Goal: Check status: Check status

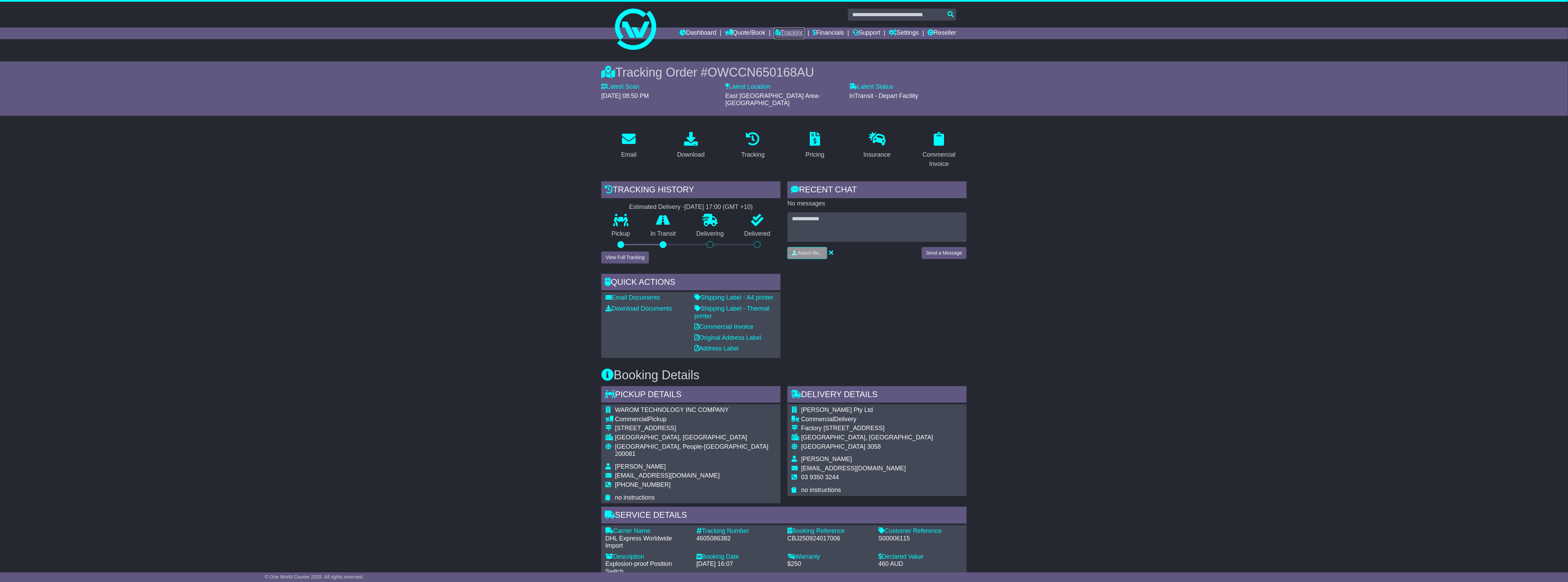
click at [787, 29] on link "Tracking" at bounding box center [789, 33] width 30 height 12
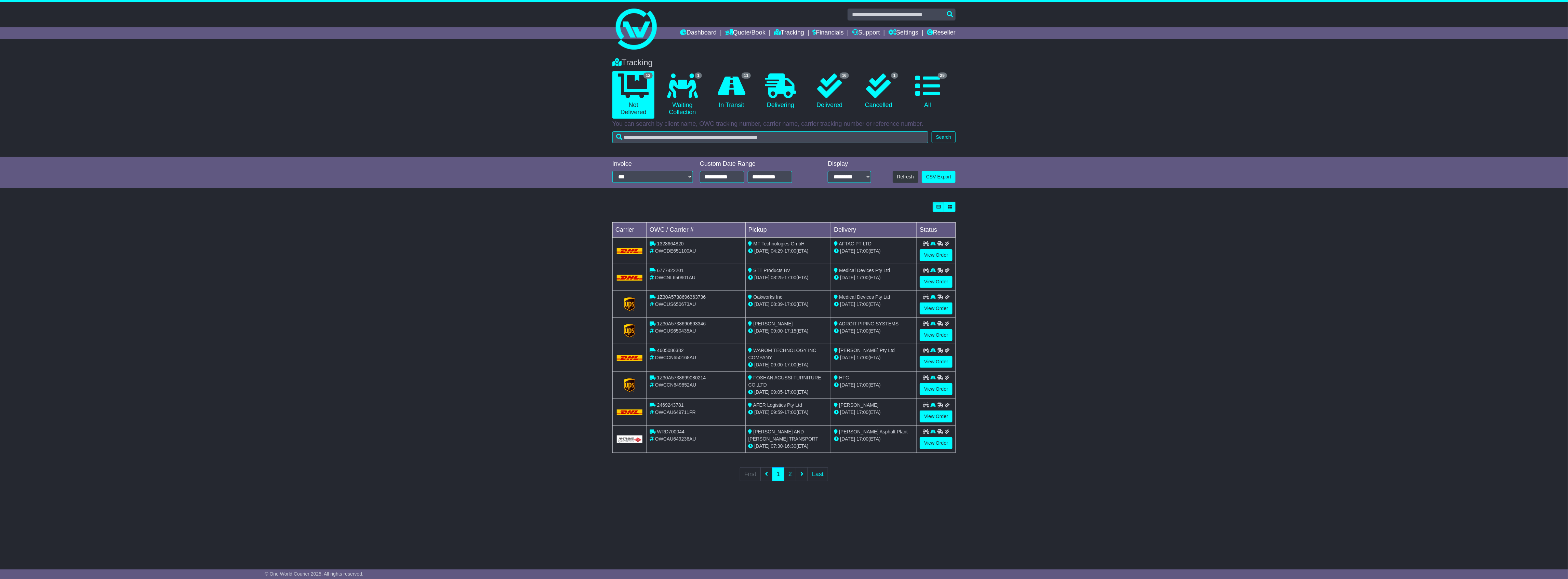
click at [922, 129] on div "Tracking 12 Not Delivered 1 Waiting Collection 11 In Transit 0 Delivering 16 1" at bounding box center [783, 99] width 350 height 95
click at [917, 135] on input "text" at bounding box center [770, 137] width 316 height 12
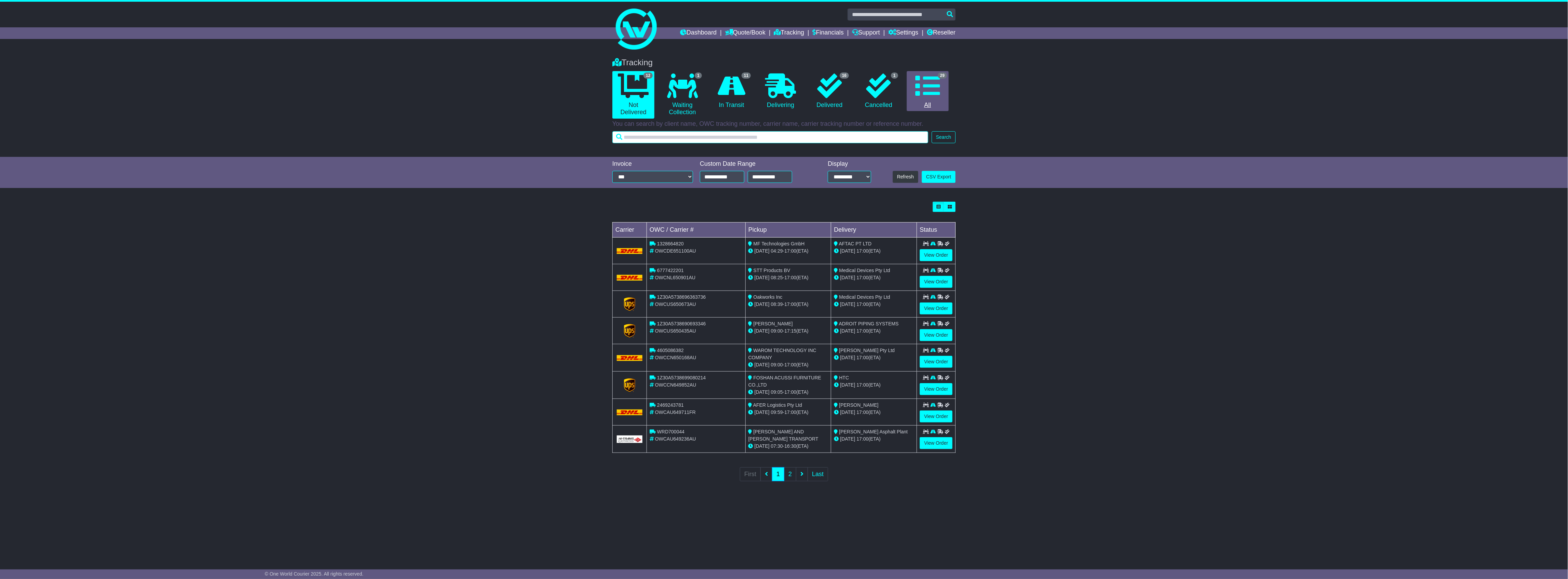
paste input "**********"
type input "**********"
drag, startPoint x: 930, startPoint y: 104, endPoint x: 932, endPoint y: 107, distance: 3.6
click at [930, 104] on link "29 All" at bounding box center [928, 91] width 42 height 40
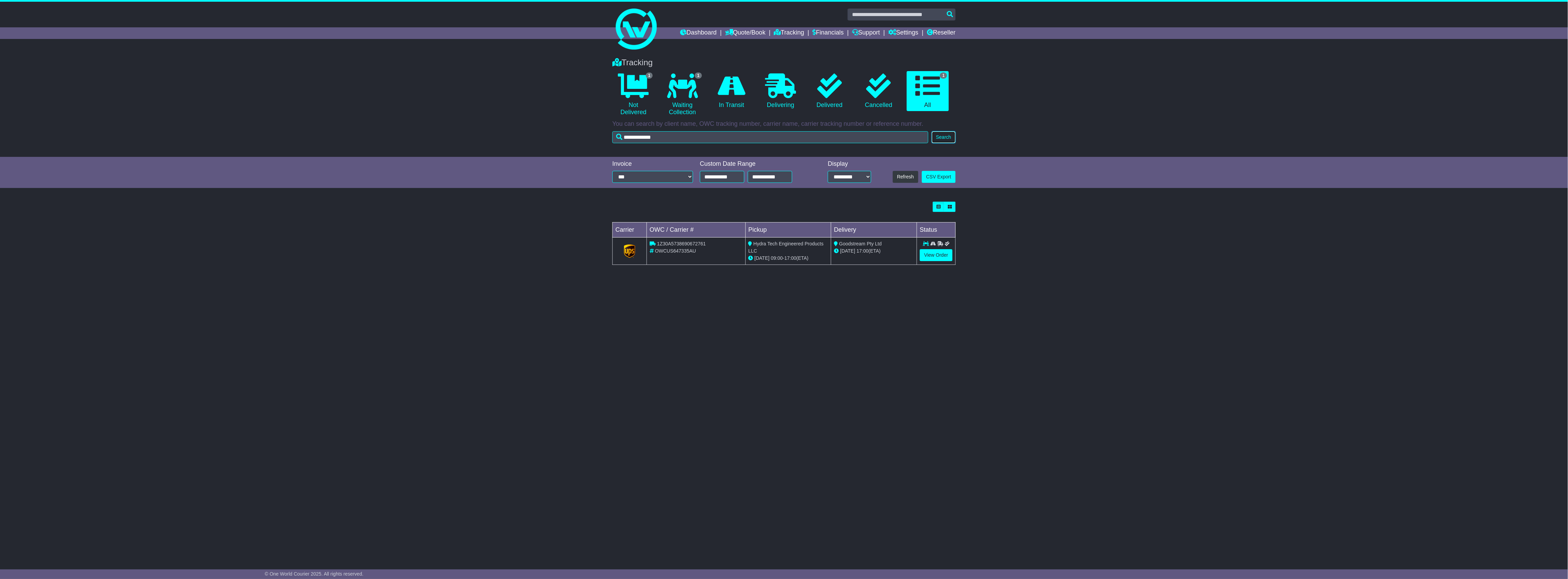
click at [942, 131] on button "Search" at bounding box center [943, 137] width 24 height 12
drag, startPoint x: 944, startPoint y: 253, endPoint x: 940, endPoint y: 254, distance: 4.1
click at [943, 253] on link "View Order" at bounding box center [936, 255] width 33 height 12
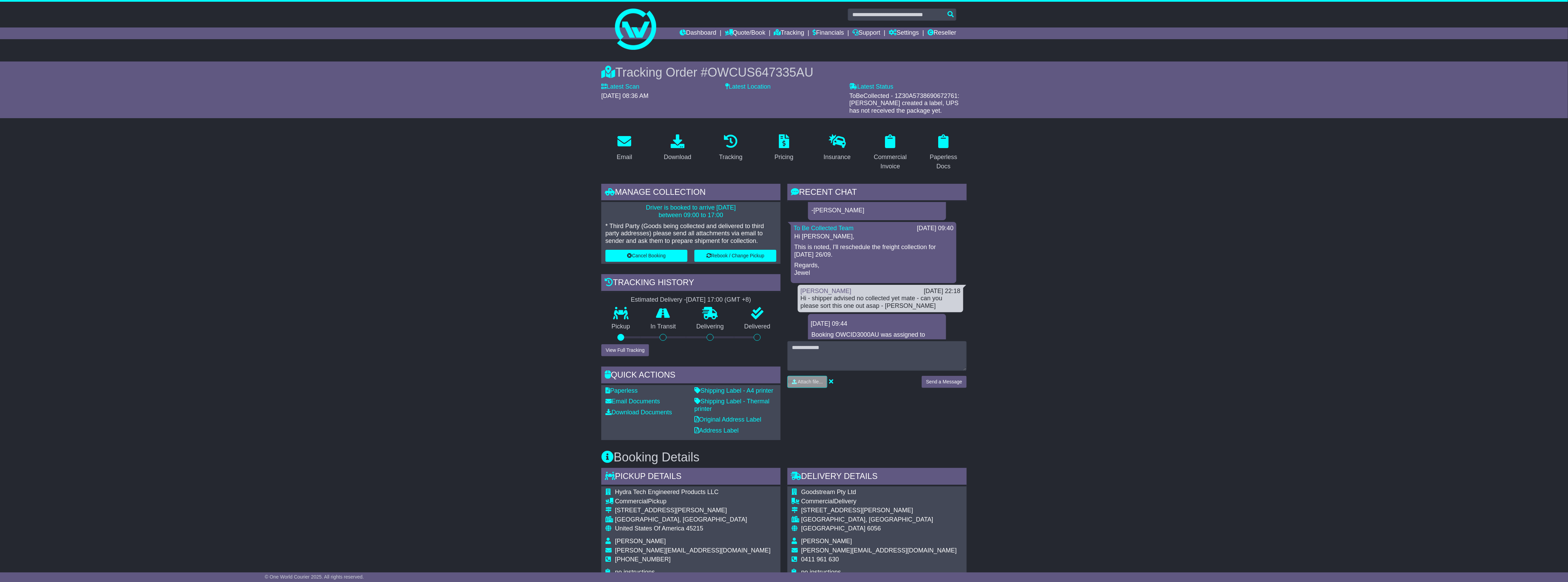
scroll to position [91, 0]
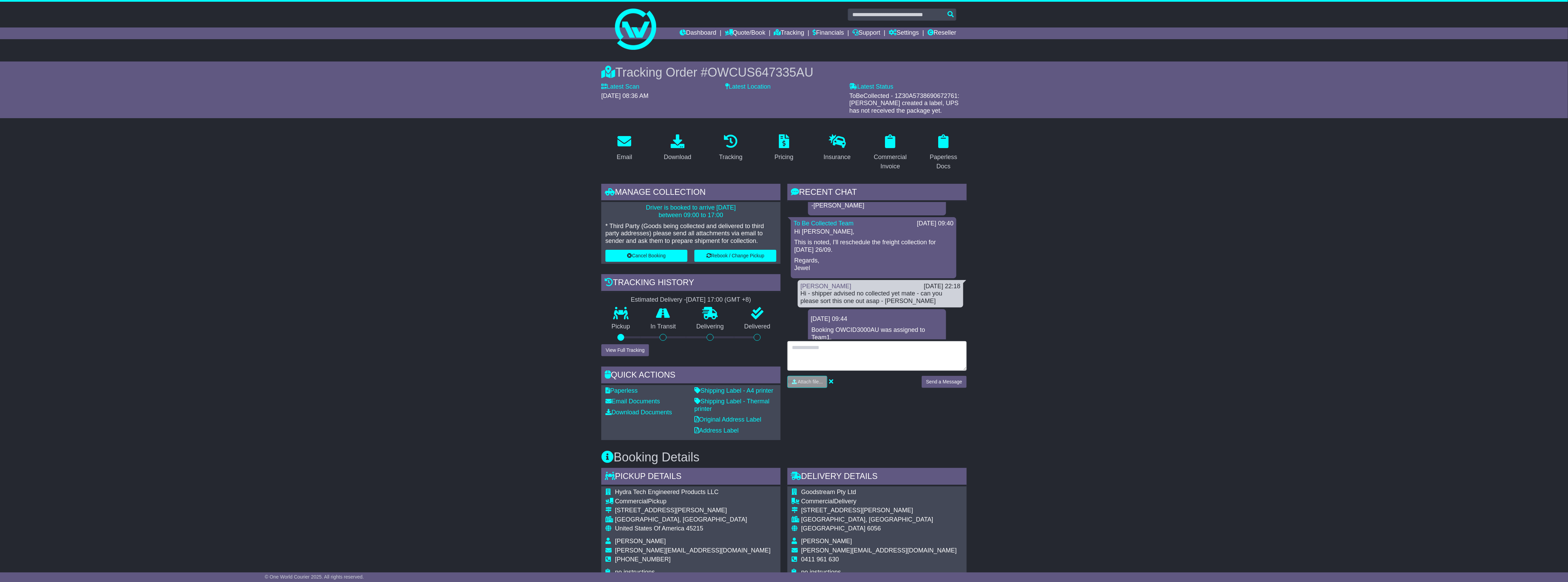
click at [864, 345] on textarea at bounding box center [877, 356] width 179 height 29
click at [856, 342] on textarea at bounding box center [877, 356] width 179 height 29
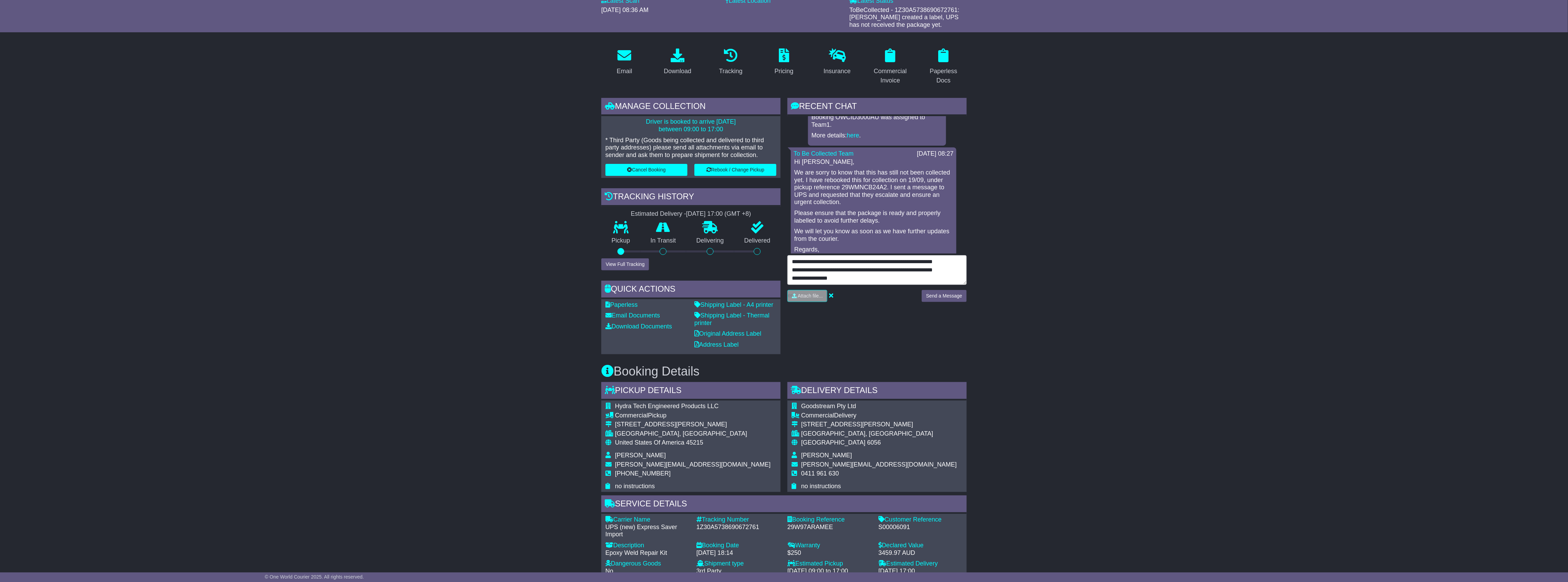
scroll to position [229, 0]
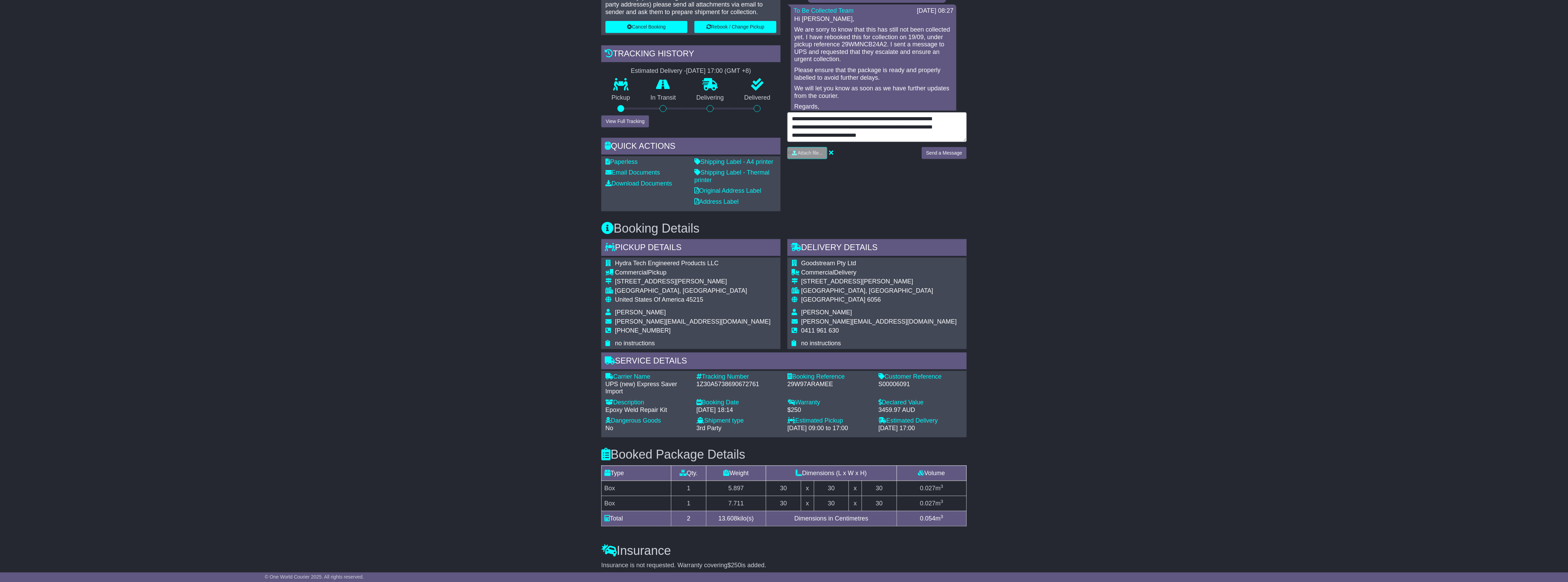
type textarea "**********"
click at [935, 152] on button "Send a Message" at bounding box center [944, 153] width 45 height 12
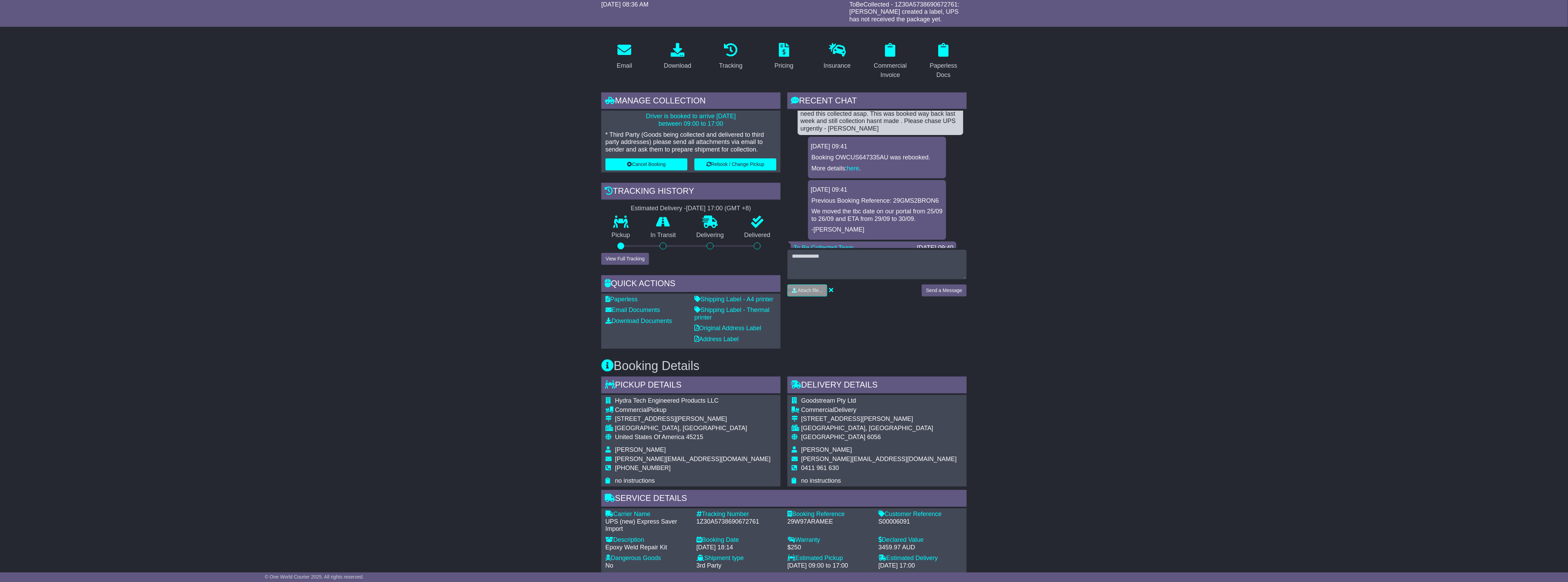
scroll to position [0, 0]
